Goal: Information Seeking & Learning: Learn about a topic

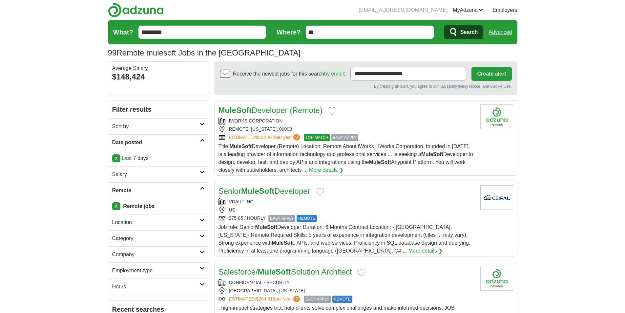
click at [392, 147] on span "Title: MuleSoft Developer (Remote) Location: Remote About iWorks : iWorks Corpo…" at bounding box center [345, 157] width 255 height 29
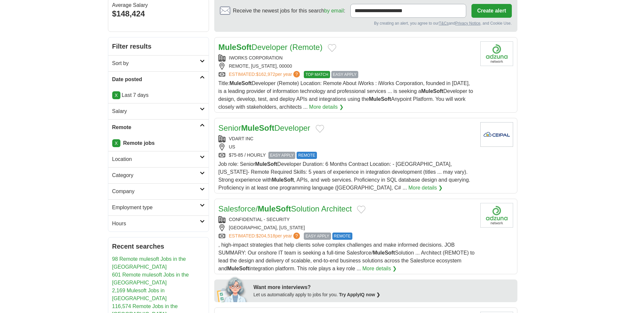
scroll to position [66, 0]
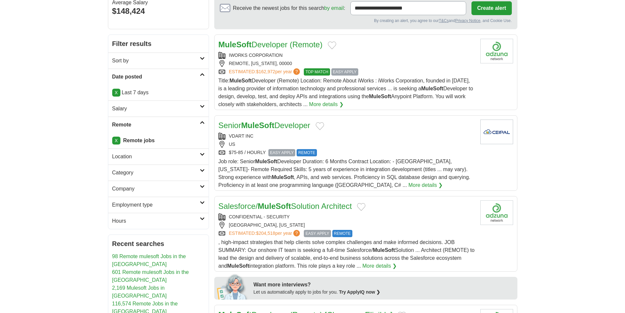
click at [364, 141] on div "US" at bounding box center [346, 144] width 256 height 7
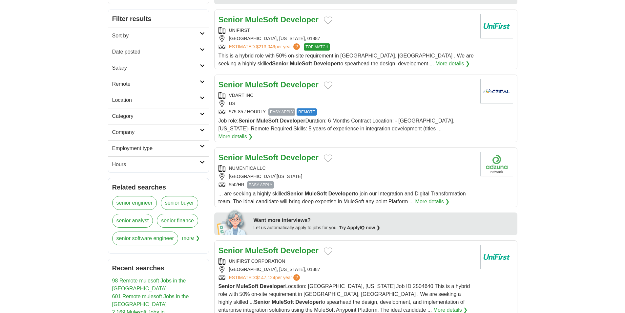
scroll to position [98, 0]
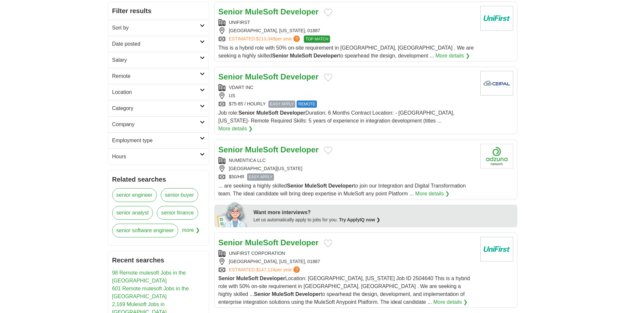
click at [369, 165] on div "CORONA, CALIFORNIA, 92877" at bounding box center [346, 168] width 256 height 7
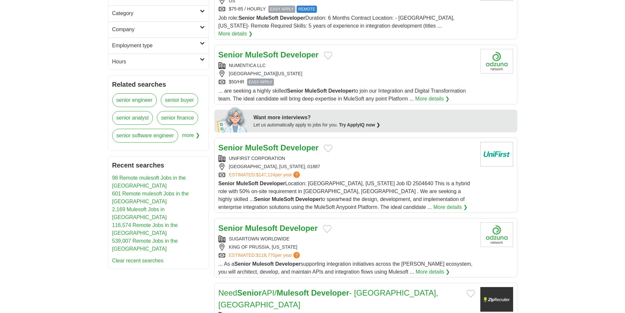
scroll to position [197, 0]
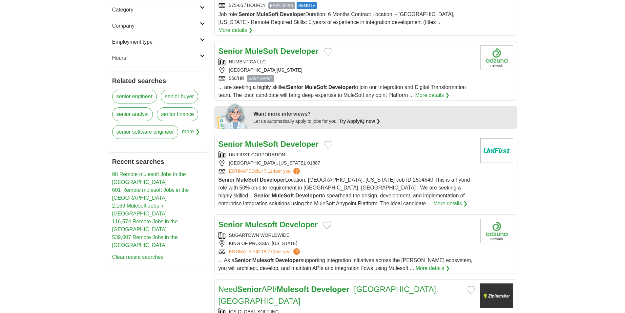
click at [352, 177] on span "Senior MuleSoft Developer Location: Wilmington, Massachusetts Job ID 2504640 Th…" at bounding box center [344, 191] width 252 height 29
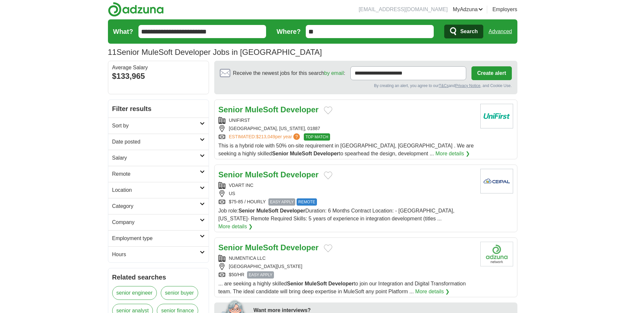
scroll to position [0, 0]
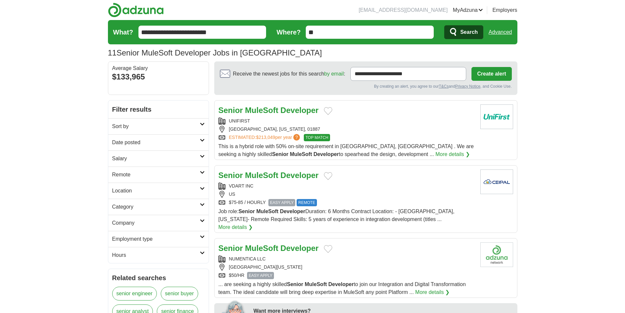
click at [141, 172] on h2 "Remote" at bounding box center [156, 175] width 88 height 8
click at [135, 190] on link "Remote jobs" at bounding box center [127, 190] width 30 height 6
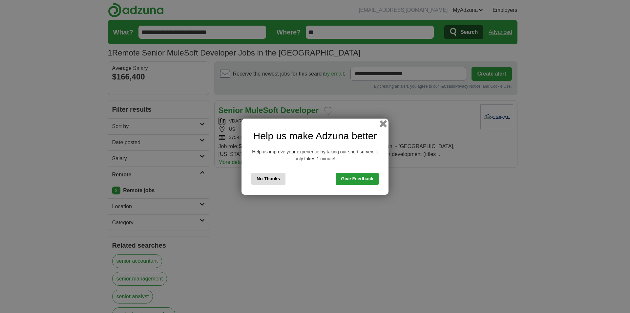
click at [381, 122] on button "button" at bounding box center [382, 123] width 7 height 7
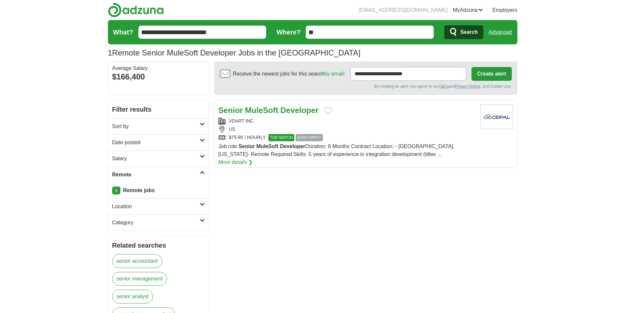
click at [138, 141] on h2 "Date posted" at bounding box center [156, 142] width 88 height 8
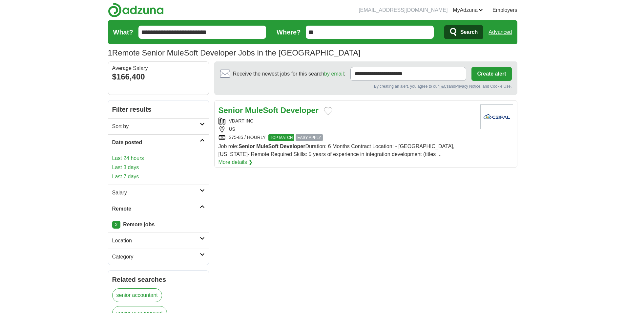
click at [128, 174] on link "Last 7 days" at bounding box center [158, 177] width 92 height 8
